Goal: Navigation & Orientation: Find specific page/section

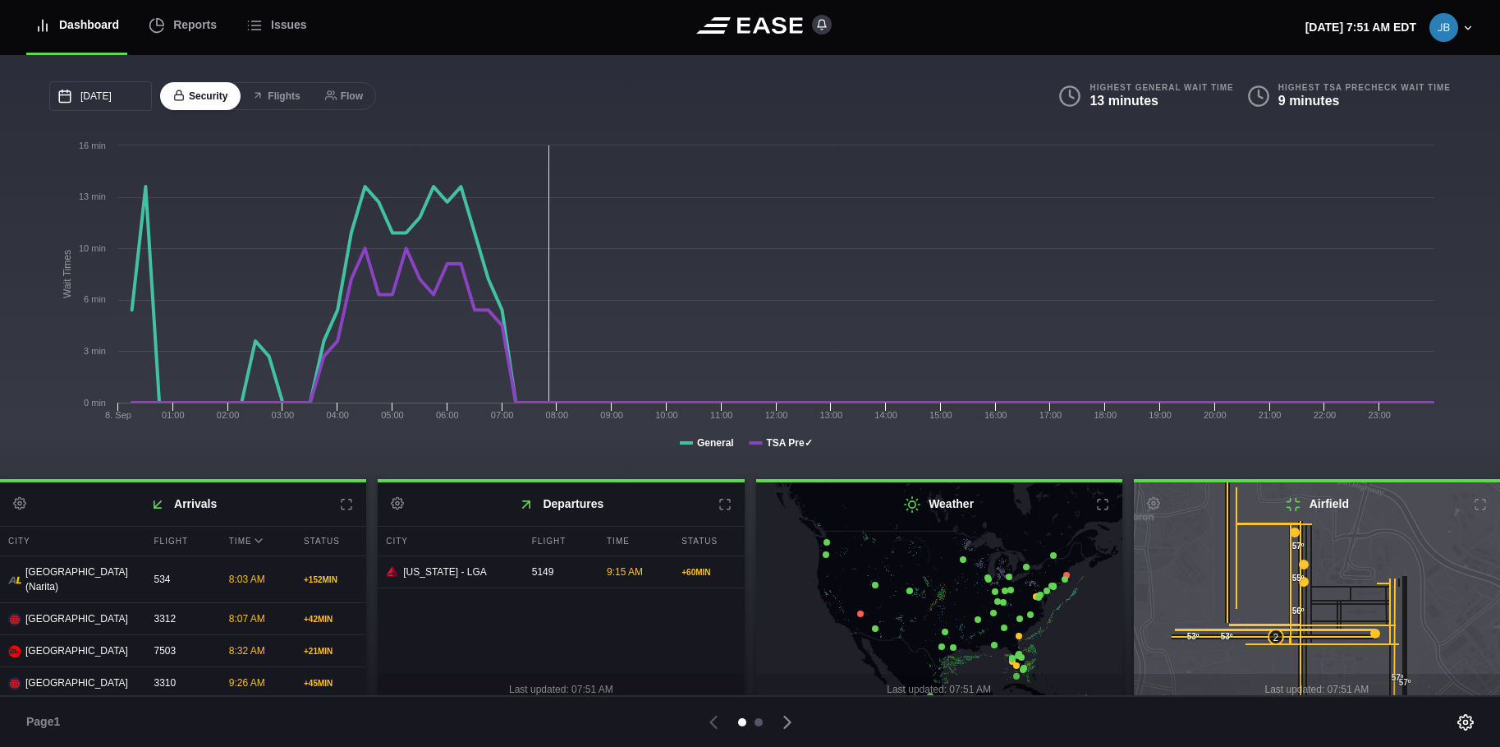
click at [760, 719] on div at bounding box center [759, 722] width 8 height 8
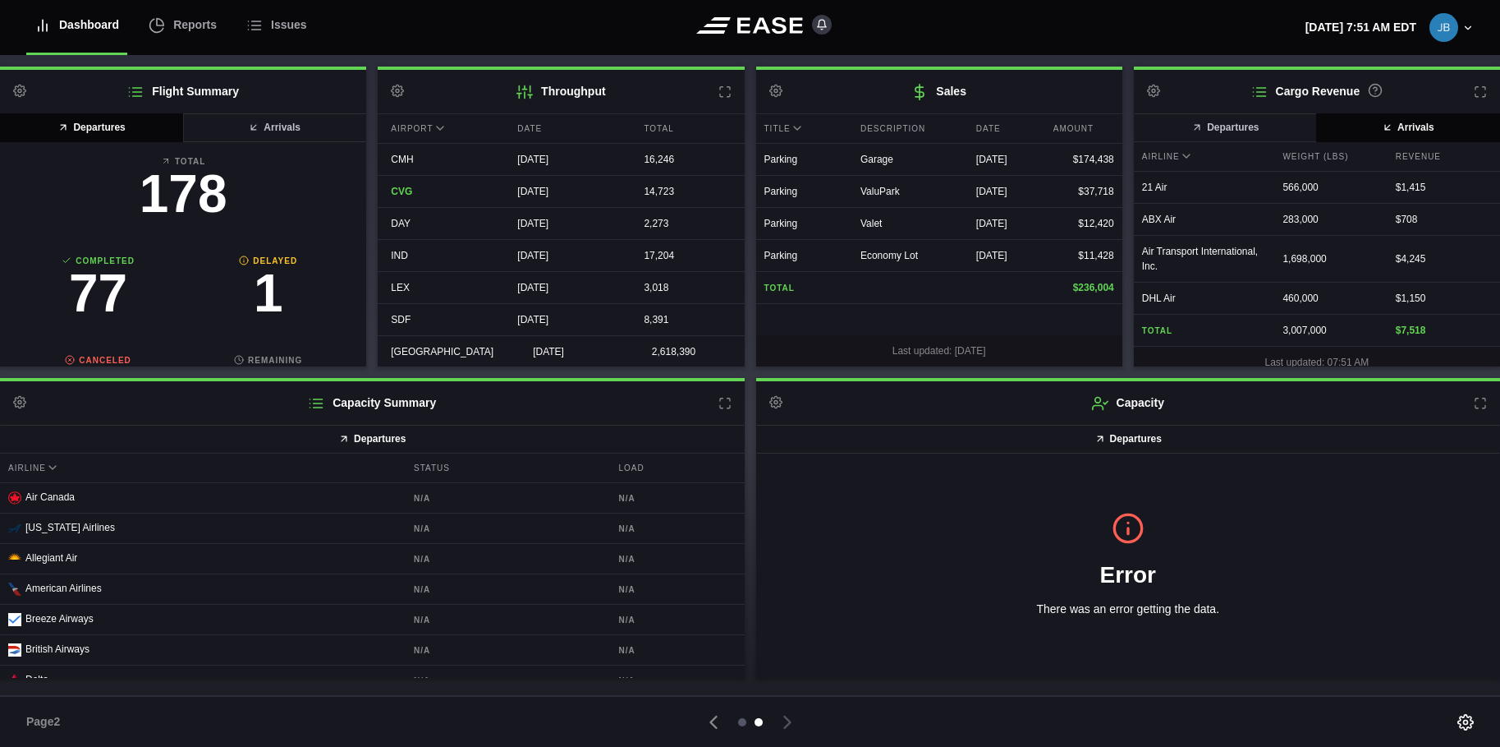
click at [741, 720] on div at bounding box center [742, 722] width 8 height 8
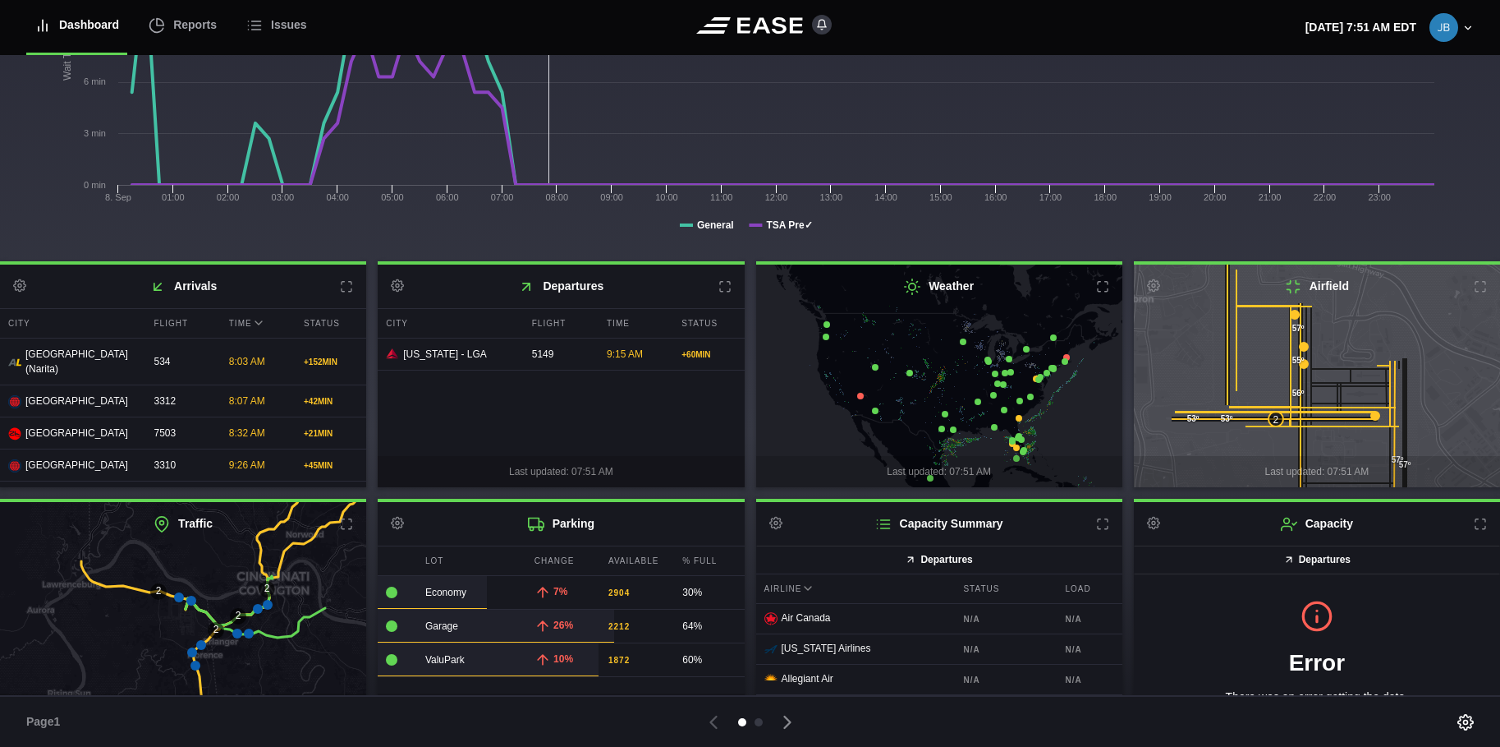
scroll to position [249, 0]
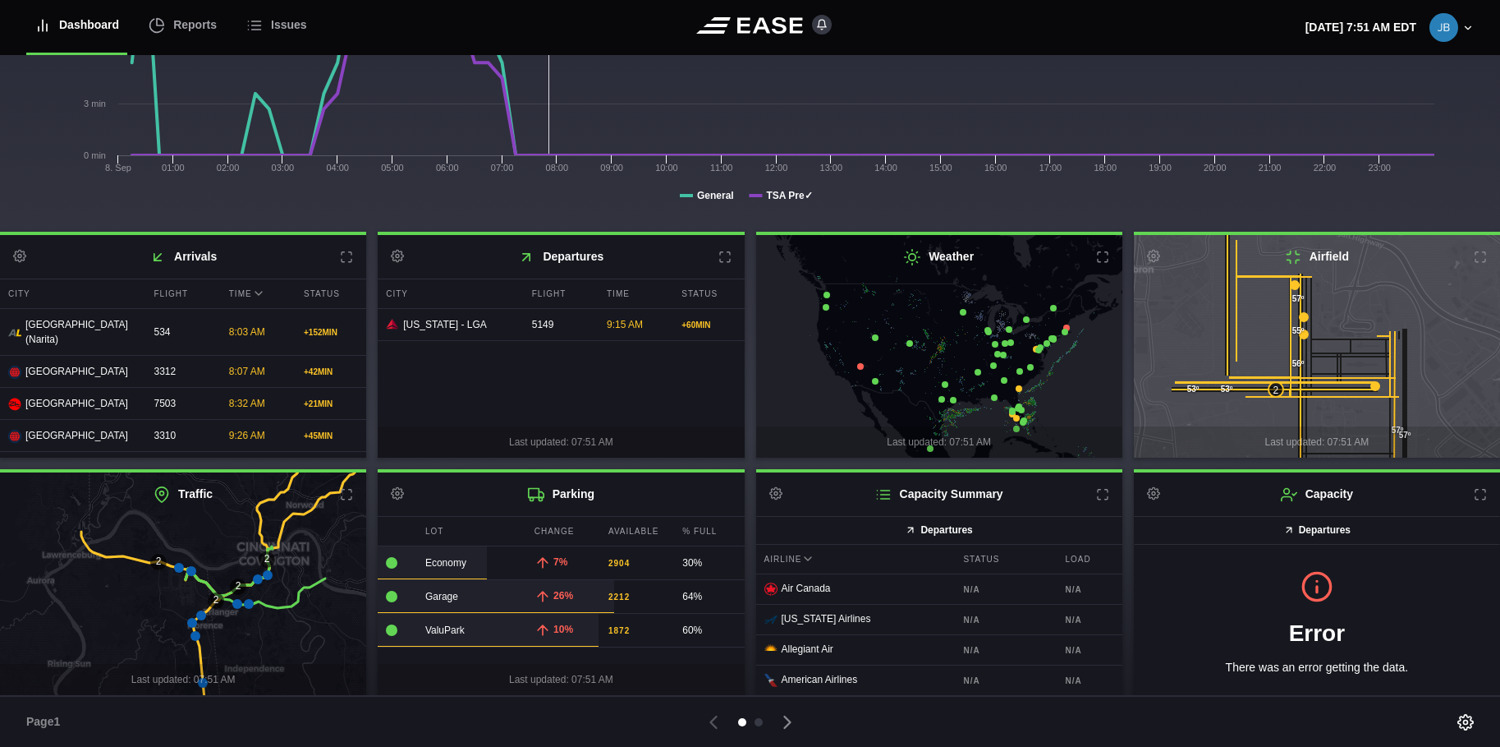
click at [180, 565] on icon at bounding box center [179, 568] width 10 height 10
click at [191, 570] on icon at bounding box center [191, 571] width 10 height 10
click at [256, 578] on icon at bounding box center [258, 579] width 10 height 10
click at [267, 575] on icon at bounding box center [268, 575] width 10 height 10
